Goal: Task Accomplishment & Management: Complete application form

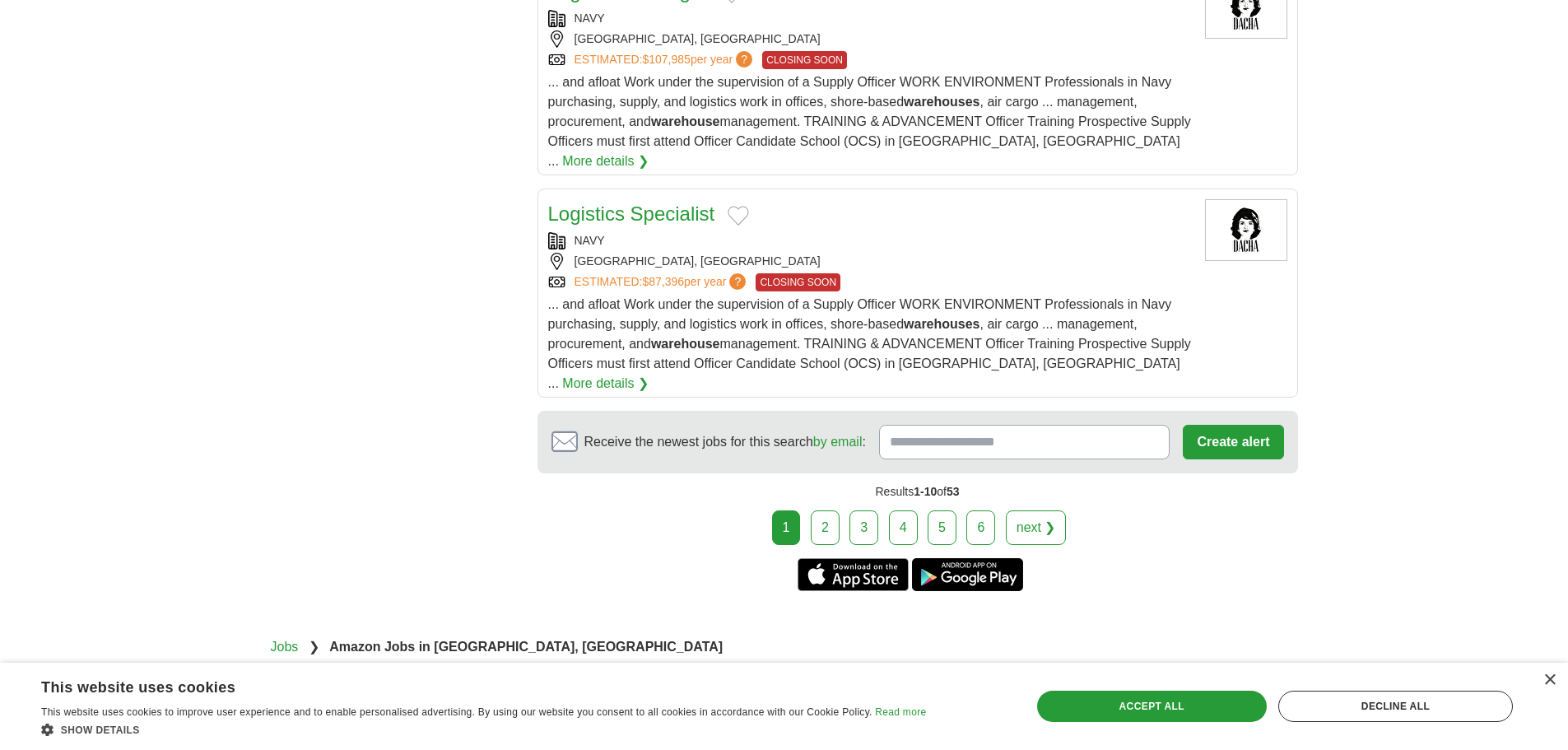
scroll to position [2141, 0]
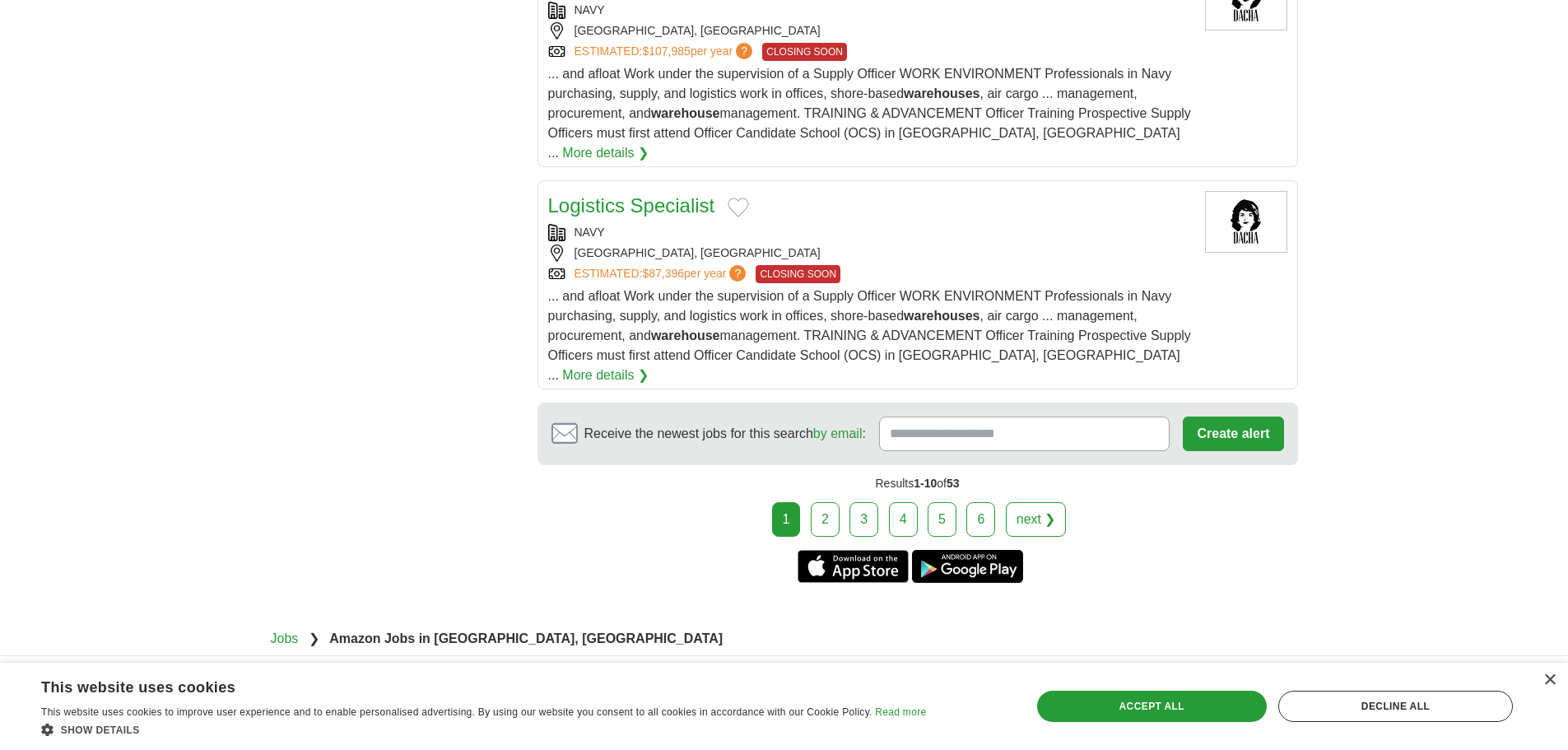
click at [828, 503] on link "2" at bounding box center [826, 520] width 29 height 34
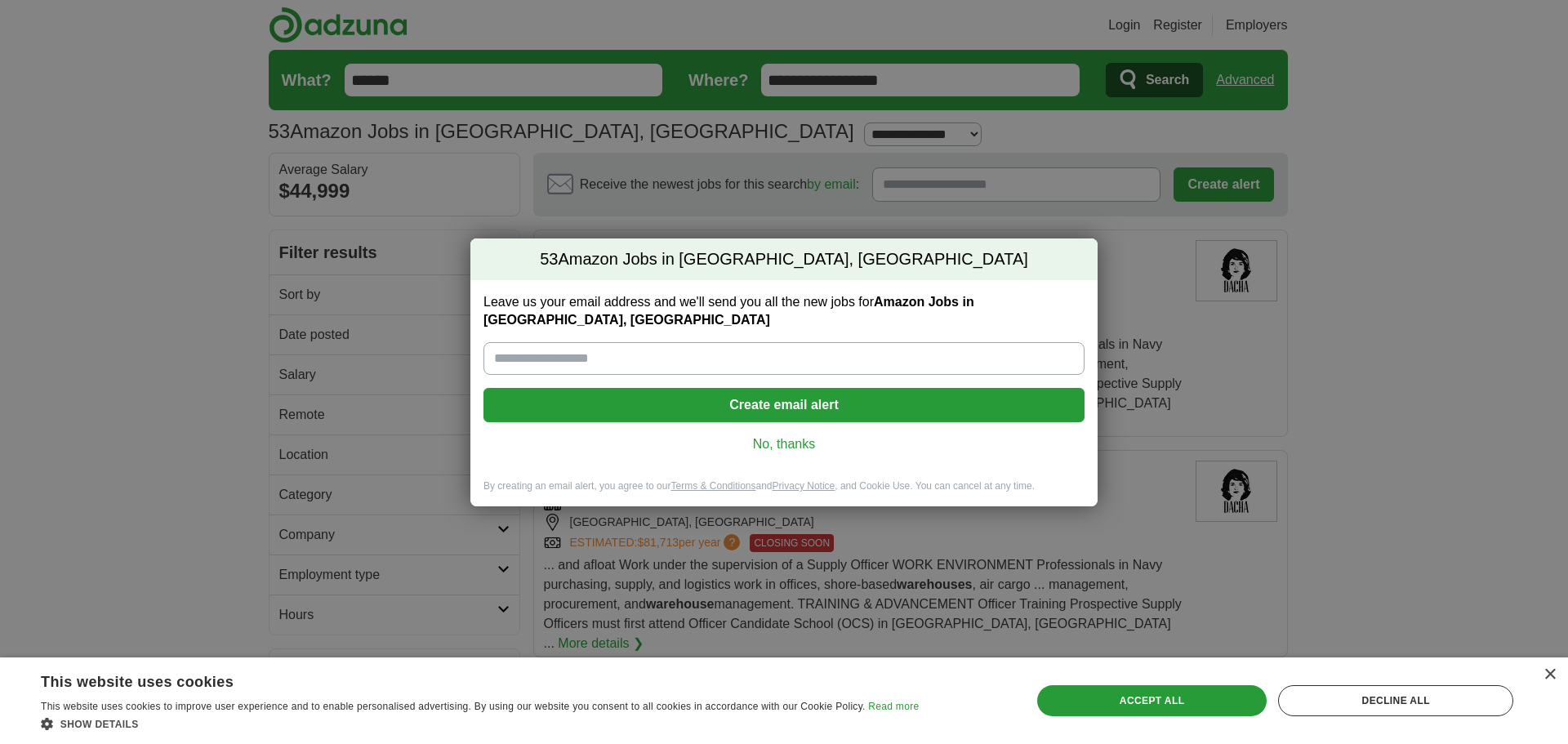
click at [800, 442] on link "No, thanks" at bounding box center [784, 445] width 575 height 18
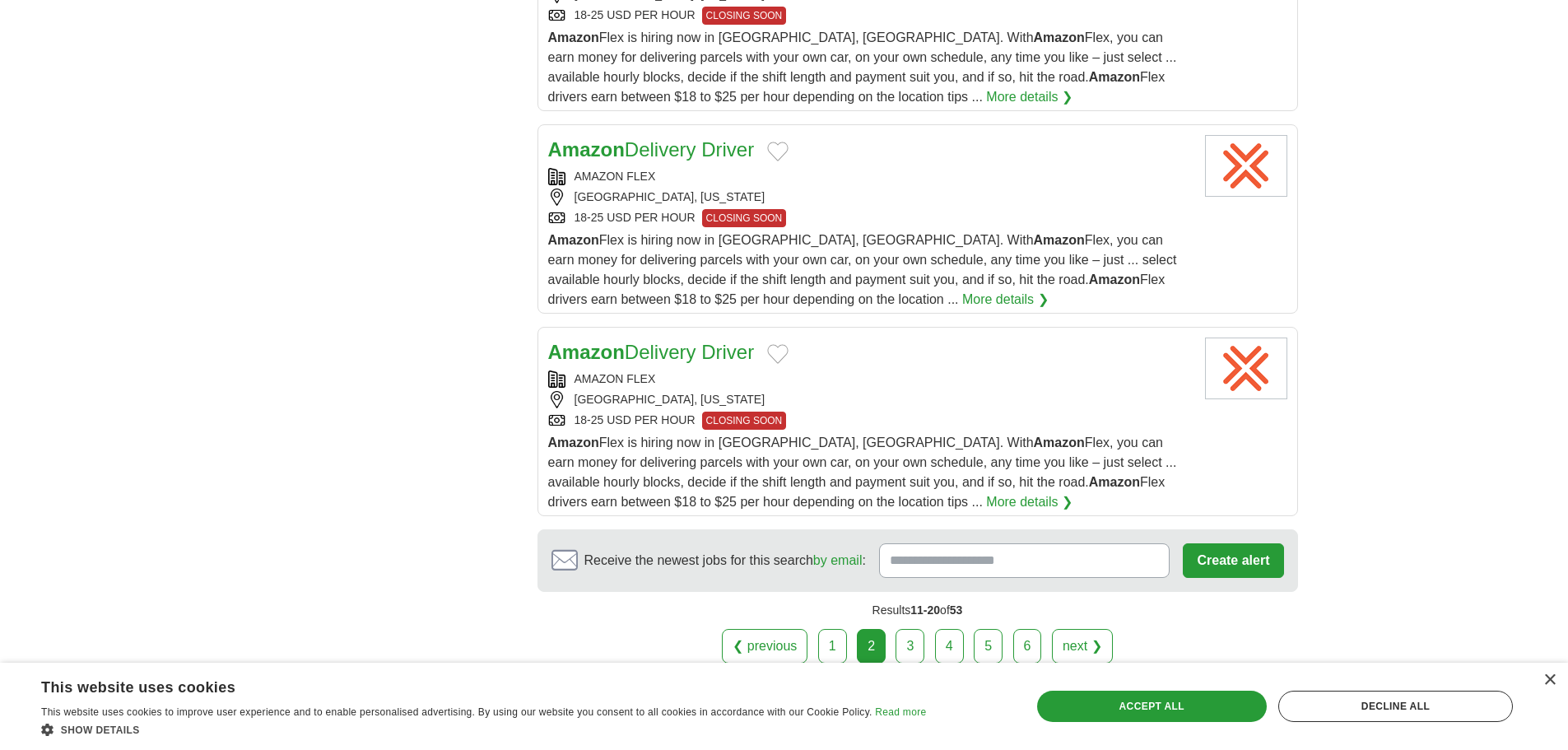
scroll to position [1976, 0]
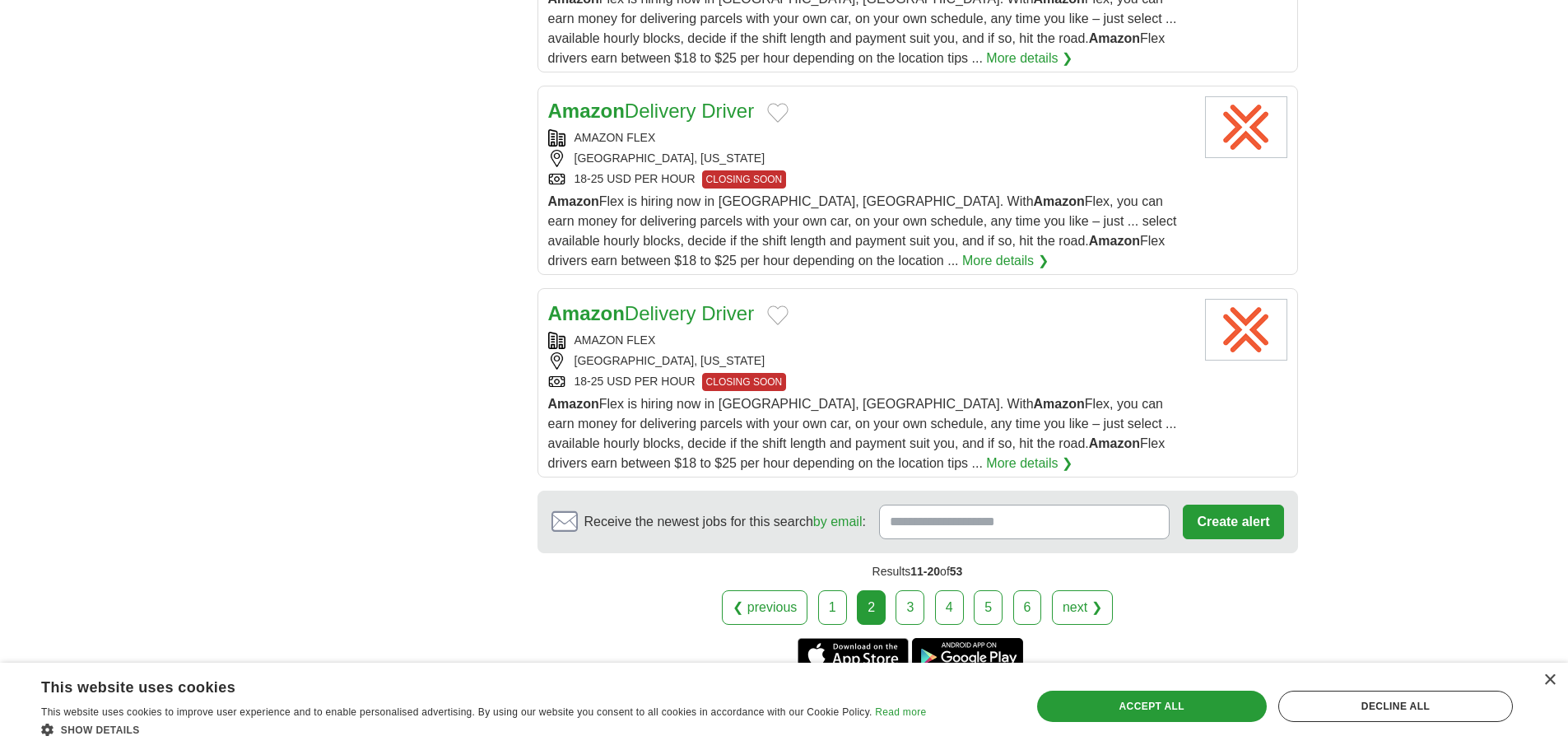
click at [913, 591] on link "3" at bounding box center [910, 608] width 29 height 34
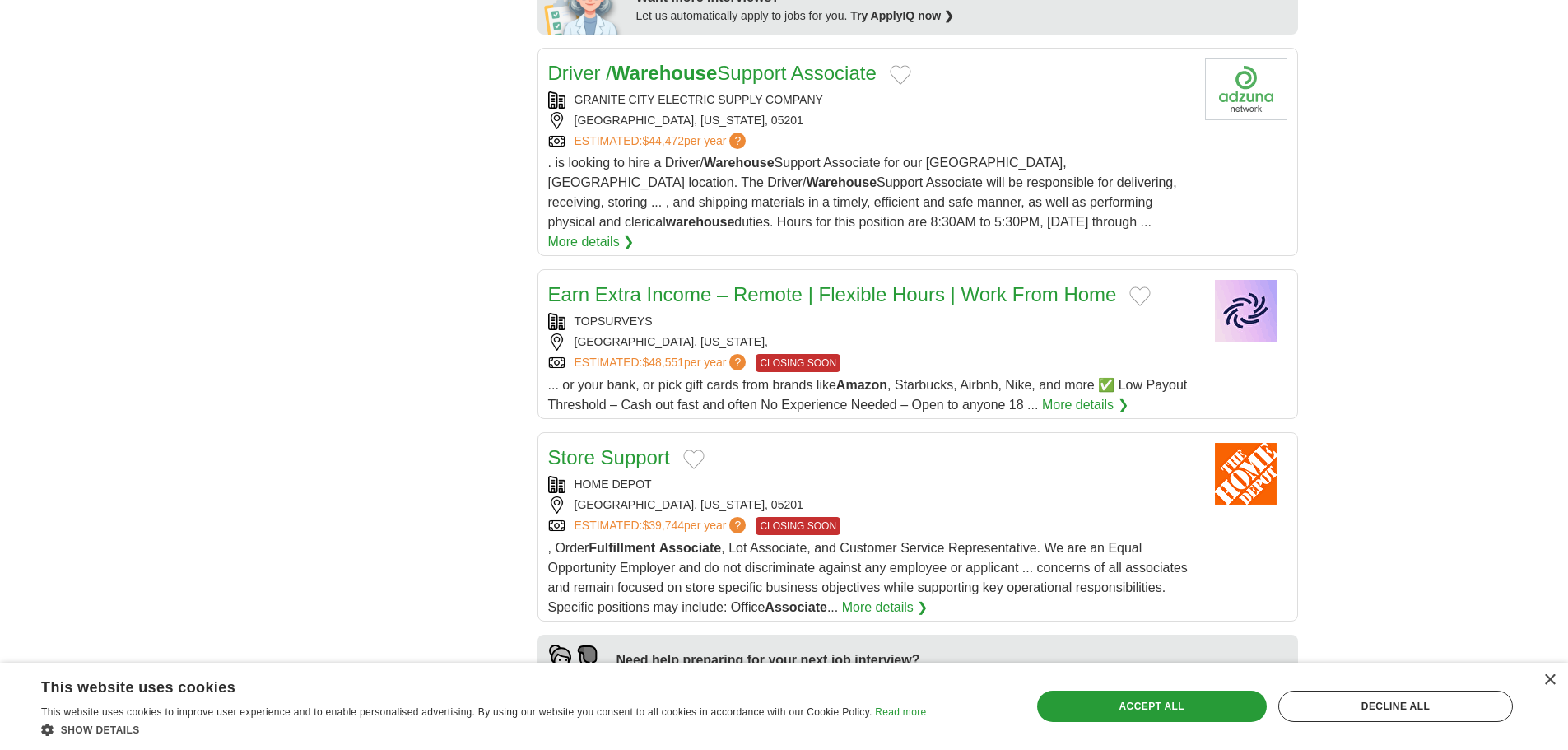
scroll to position [906, 0]
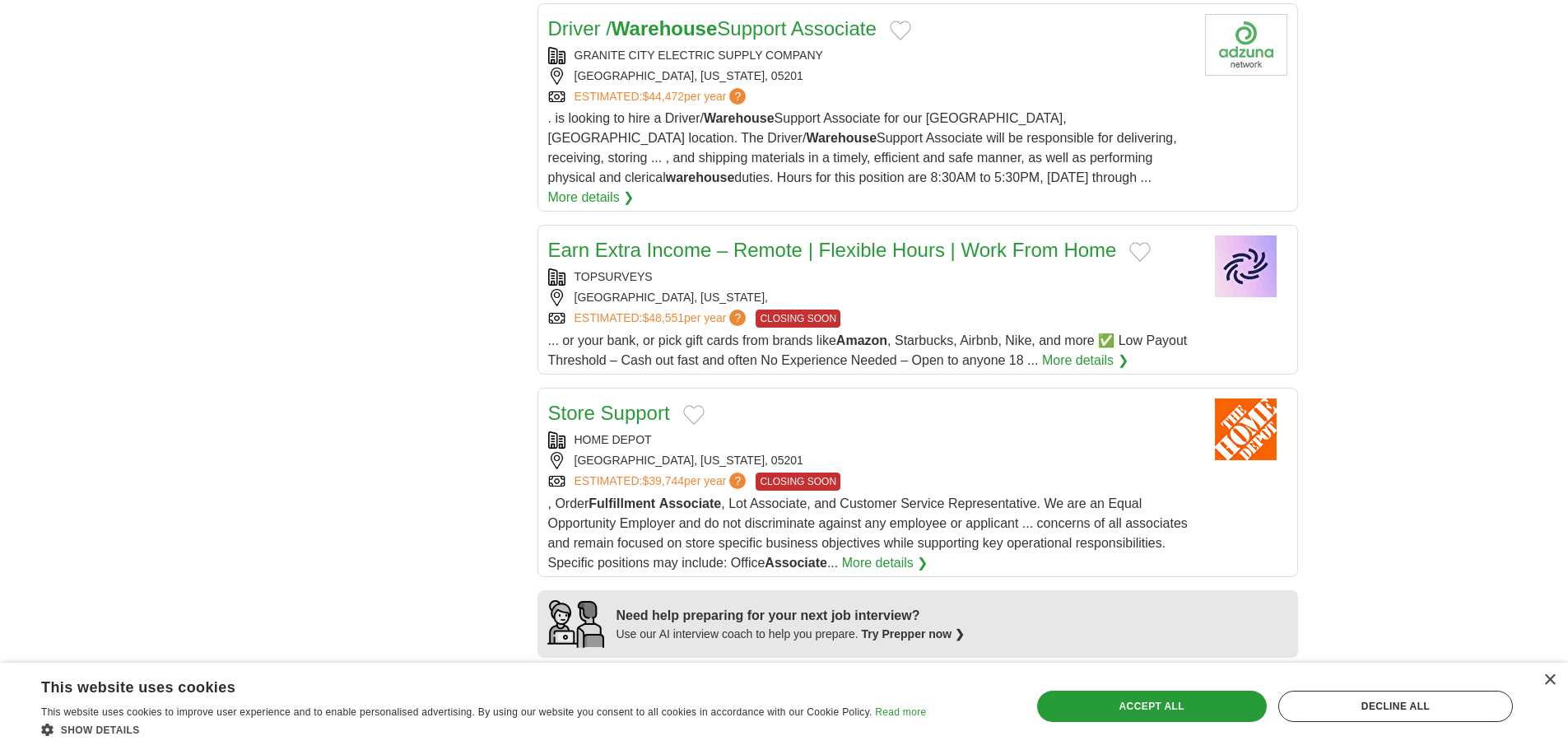
click at [838, 239] on link "Earn Extra Income – Remote | Flexible Hours | Work From Home" at bounding box center [833, 250] width 569 height 23
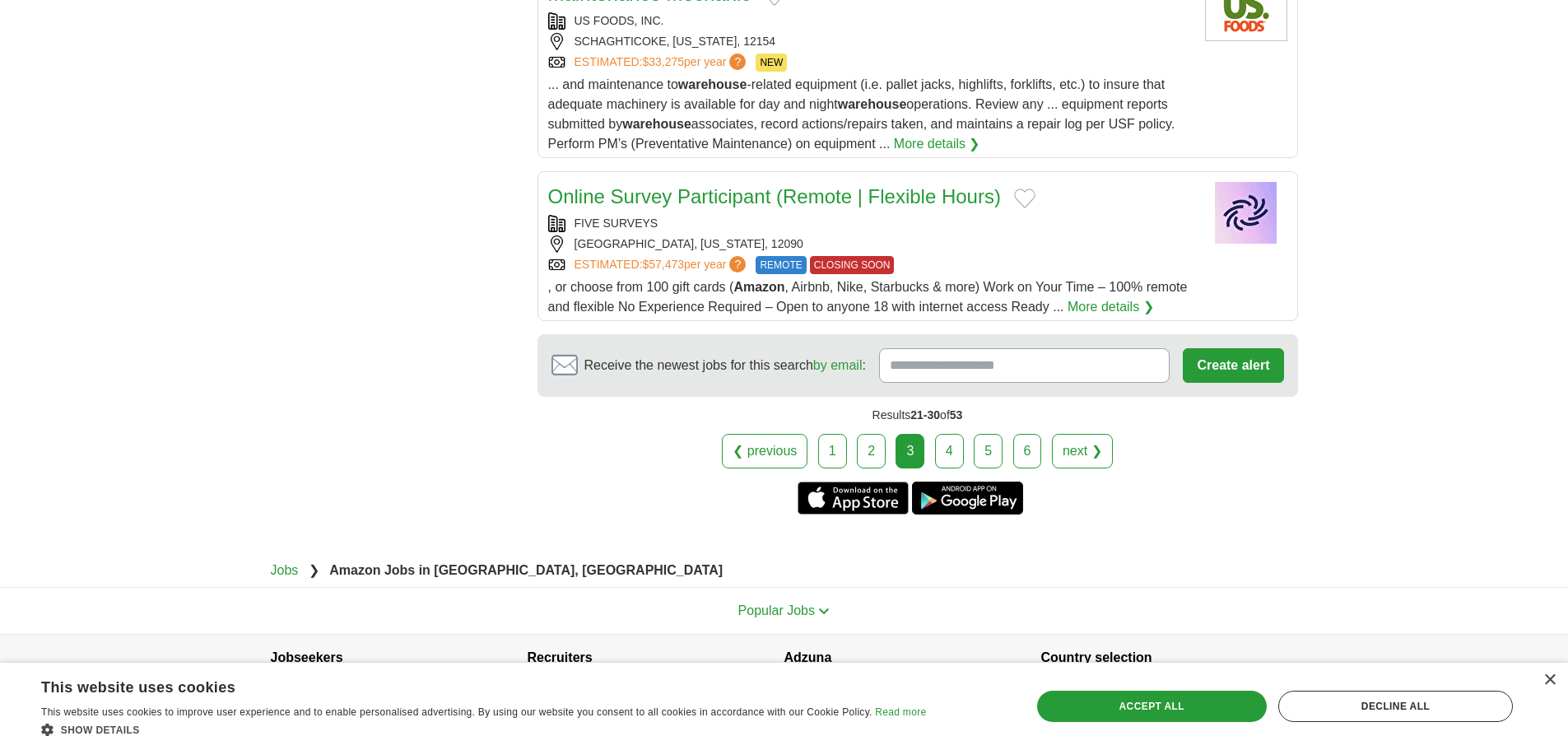
scroll to position [2005, 0]
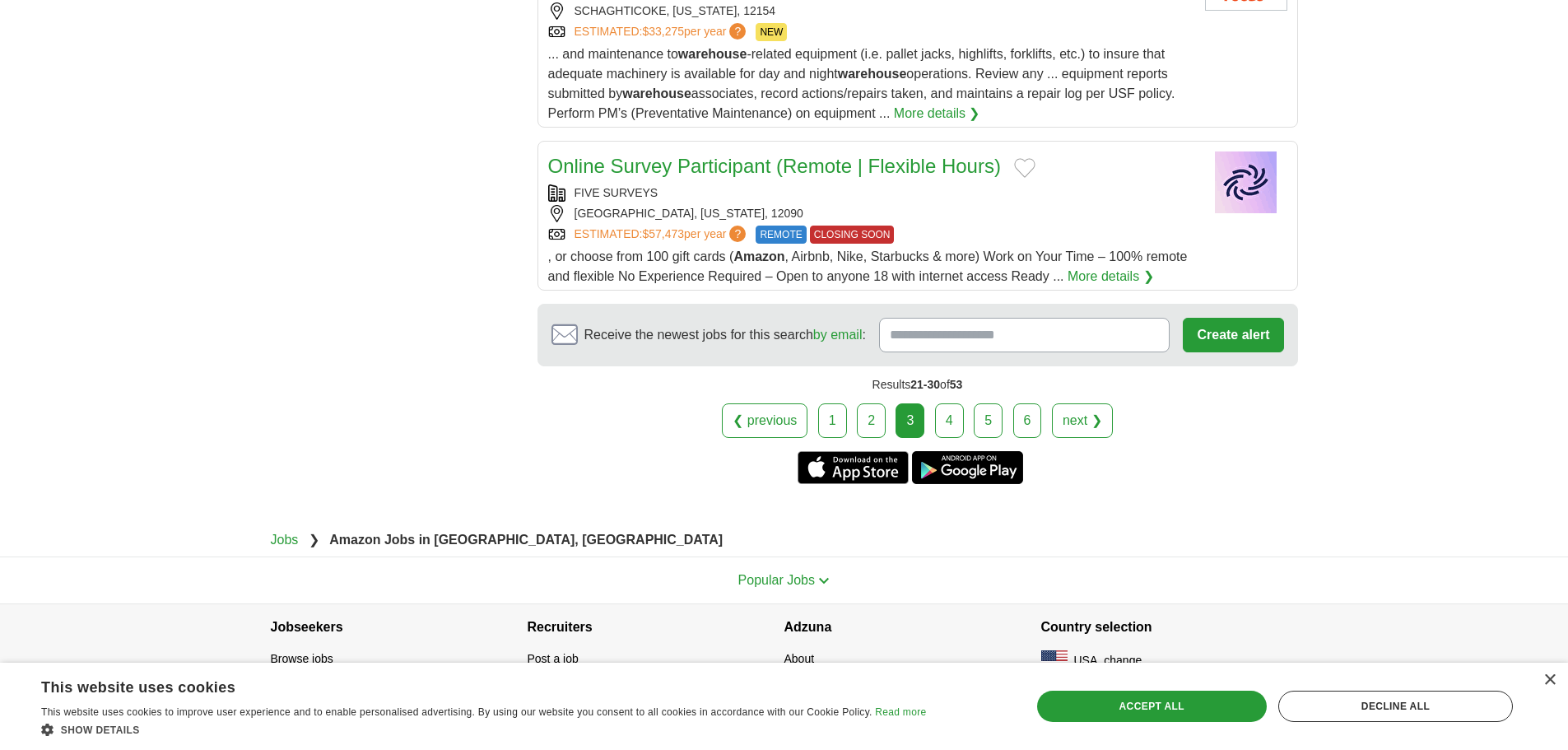
click at [948, 404] on link "4" at bounding box center [950, 421] width 29 height 34
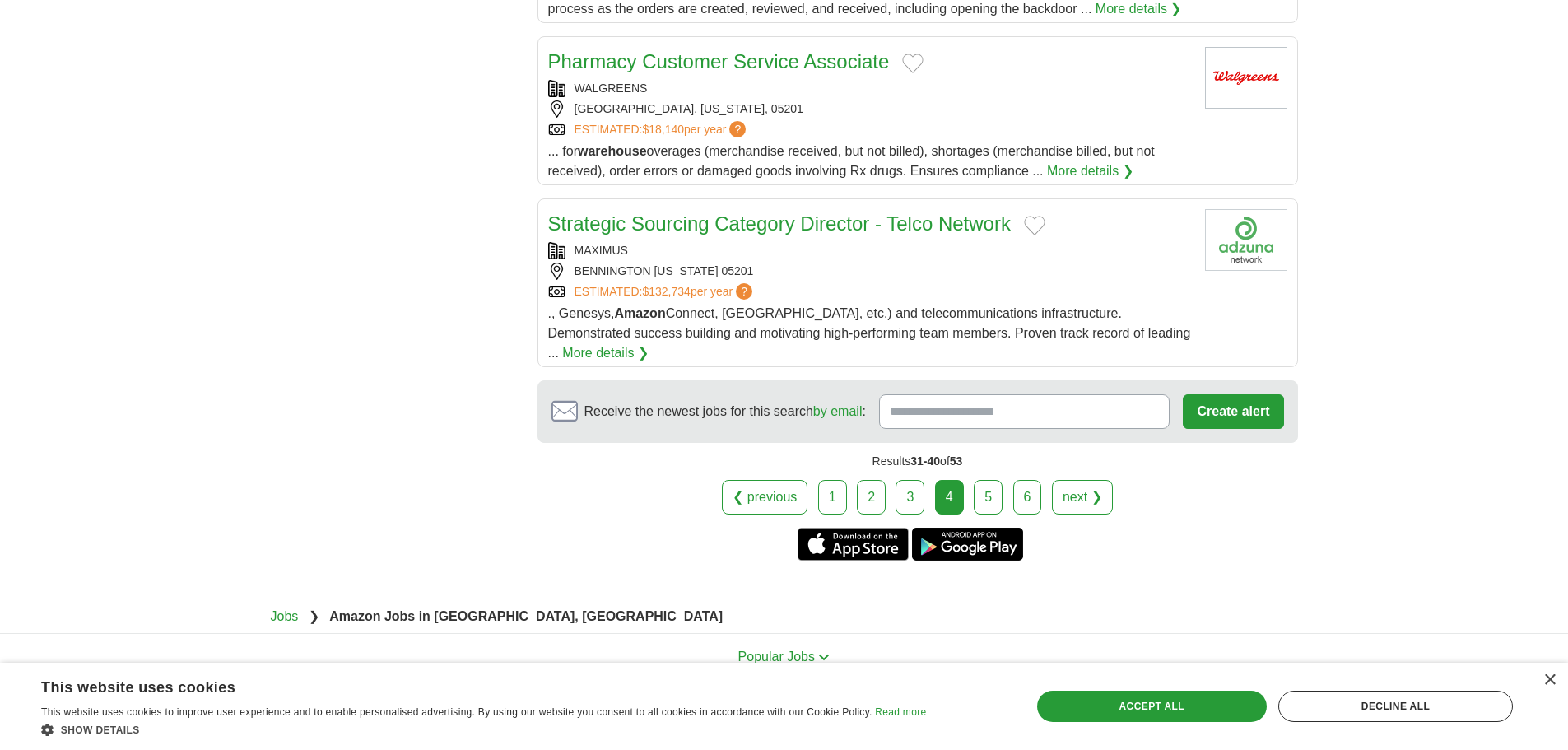
scroll to position [1730, 0]
click at [988, 479] on link "5" at bounding box center [989, 496] width 29 height 34
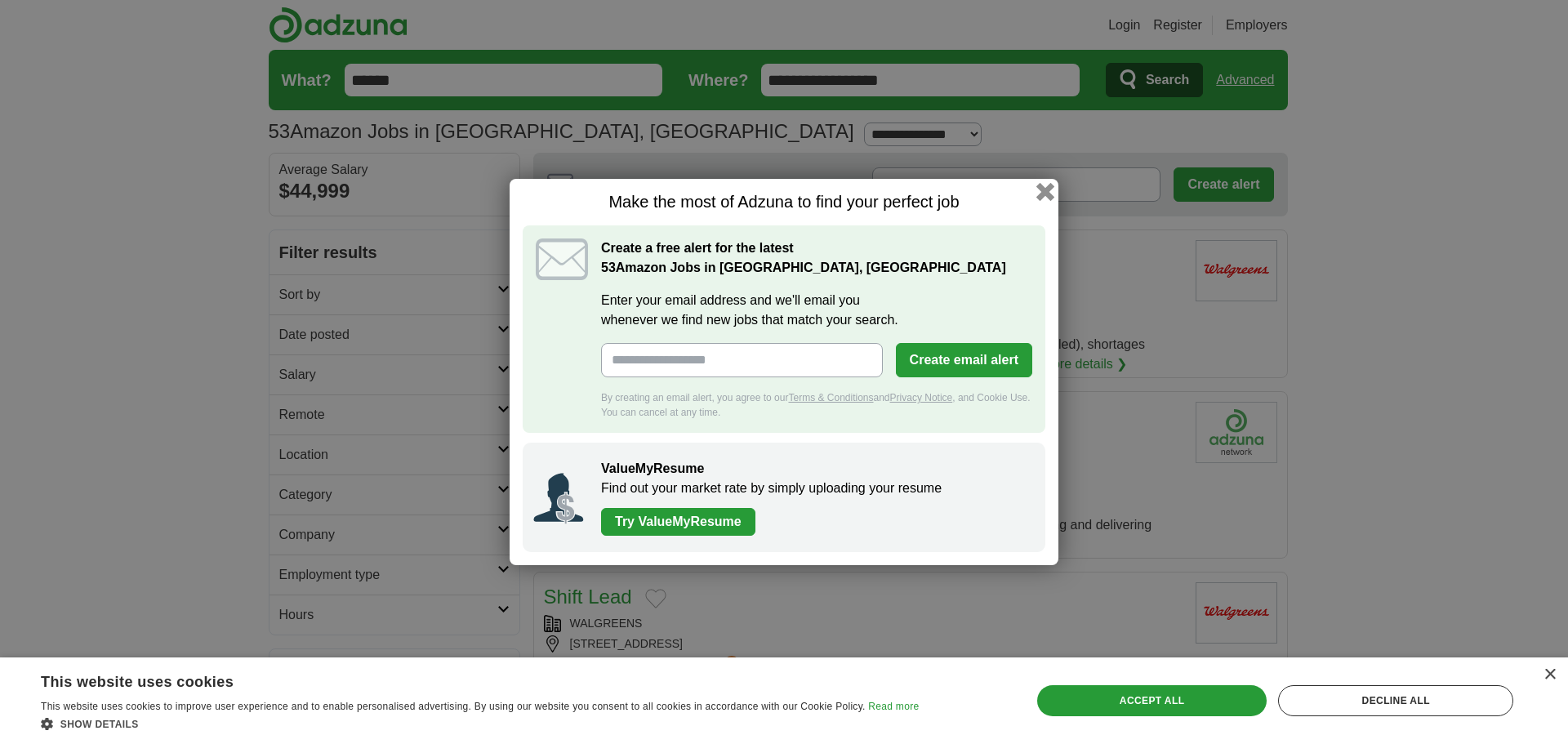
click at [1042, 192] on button "button" at bounding box center [1045, 192] width 18 height 18
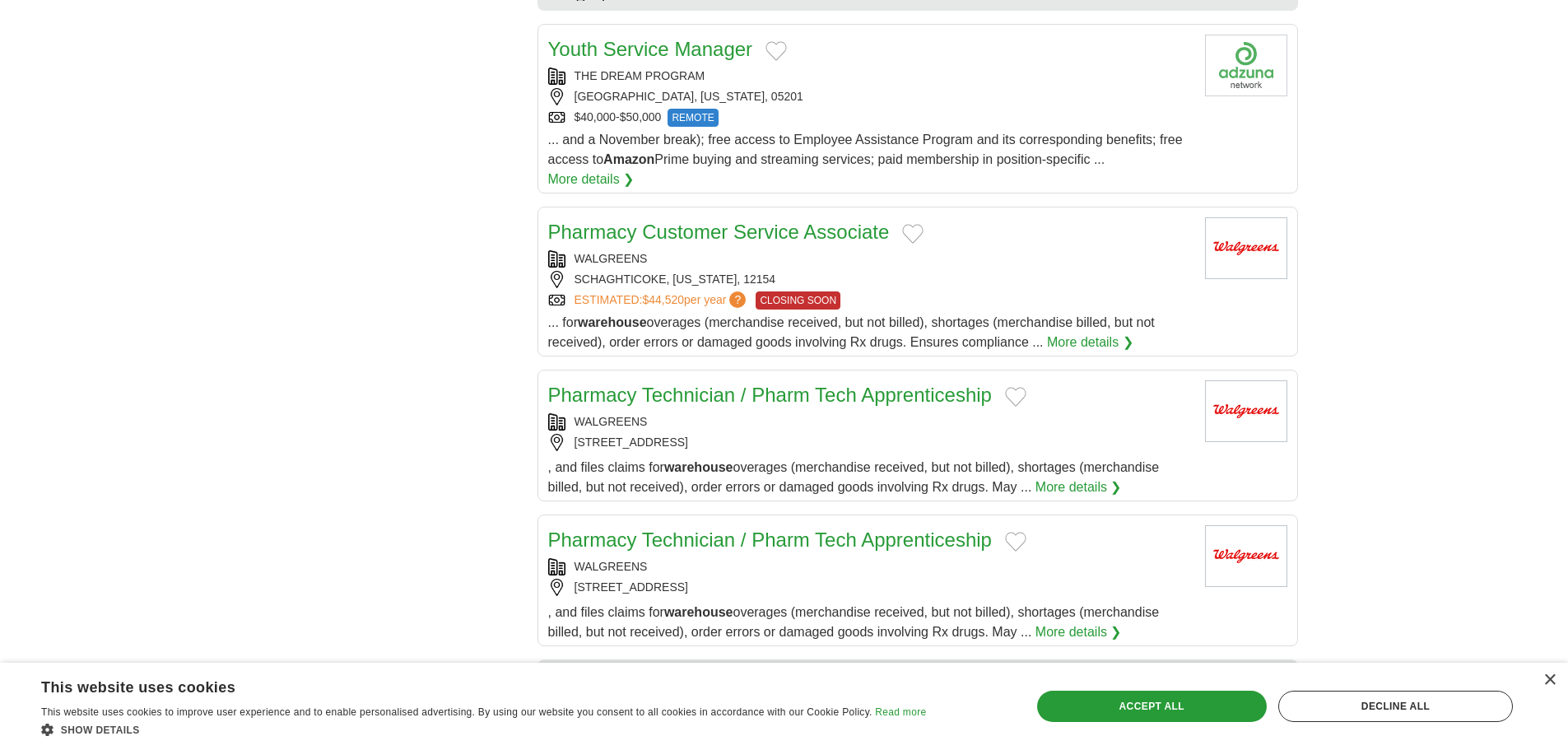
scroll to position [1648, 0]
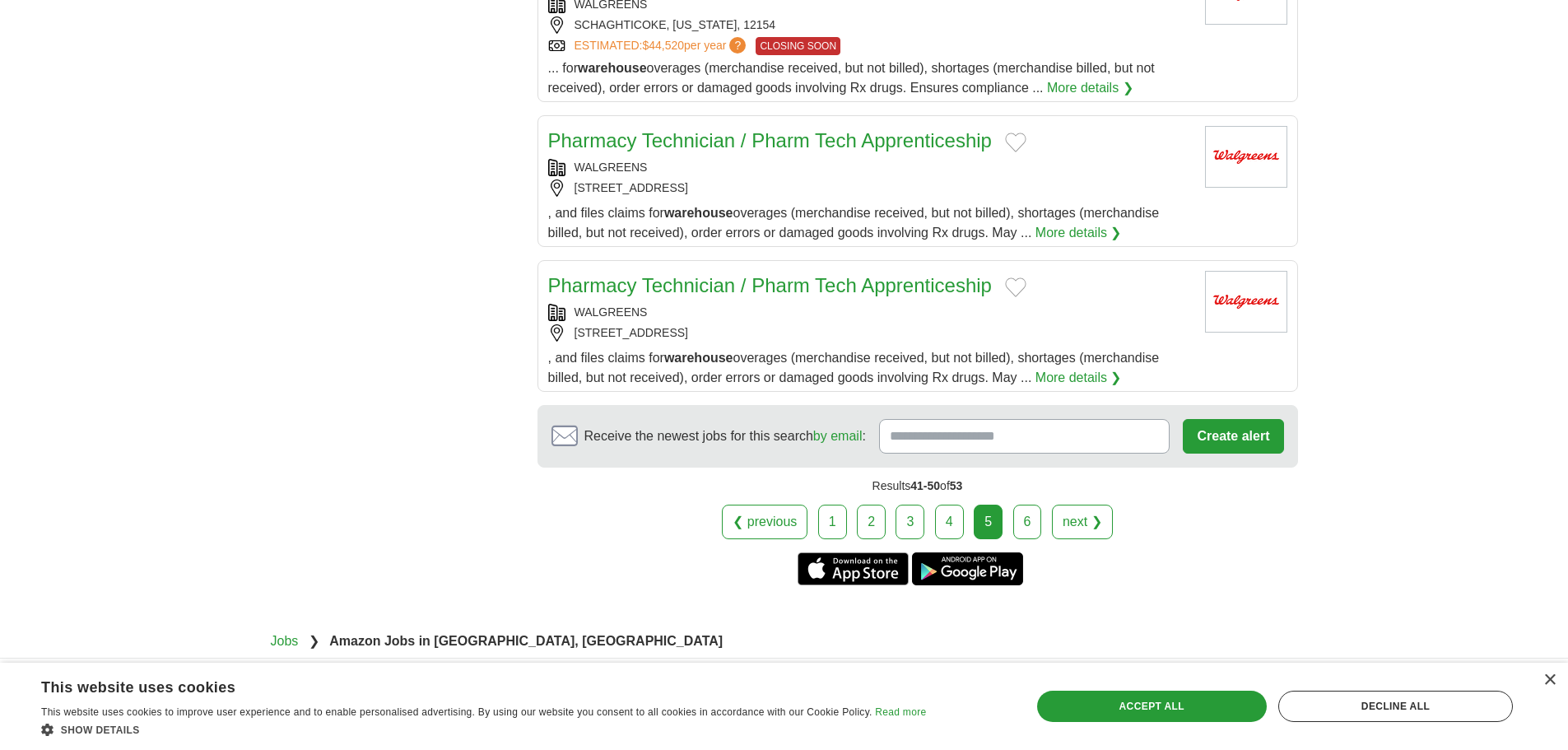
click at [1030, 505] on link "6" at bounding box center [1028, 522] width 29 height 34
